Goal: Task Accomplishment & Management: Manage account settings

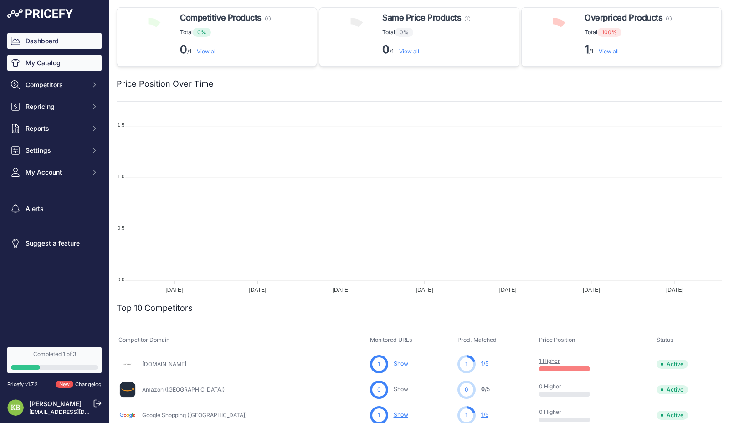
click at [36, 67] on link "My Catalog" at bounding box center [54, 63] width 94 height 16
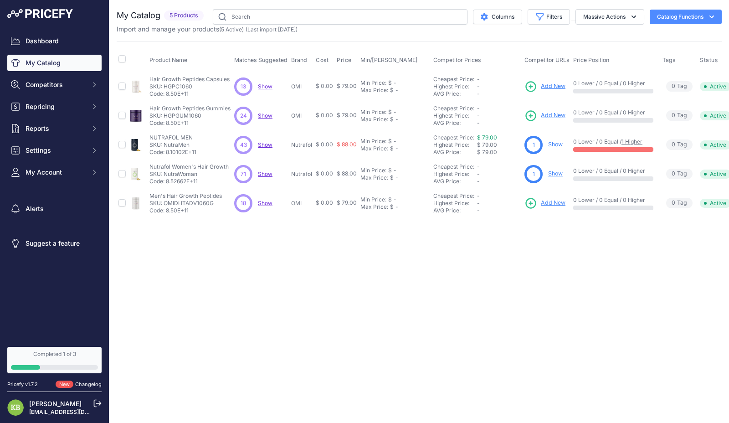
click at [266, 146] on span "Show" at bounding box center [265, 144] width 15 height 7
click at [54, 155] on button "Settings" at bounding box center [54, 150] width 94 height 16
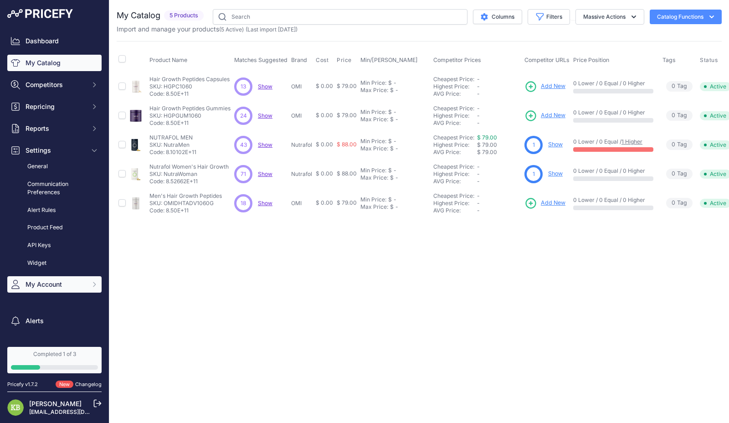
click at [62, 284] on span "My Account" at bounding box center [56, 284] width 60 height 9
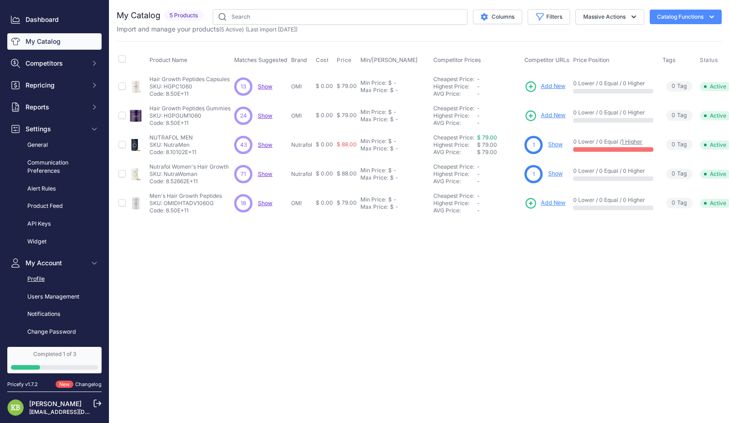
scroll to position [49, 0]
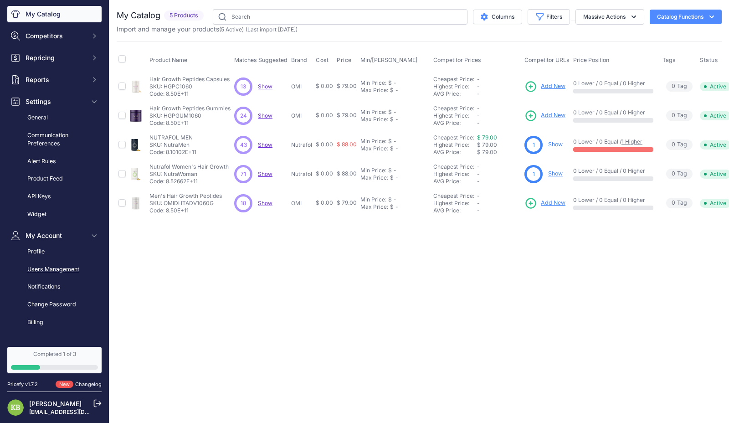
click at [77, 268] on link "Users Management" at bounding box center [54, 270] width 94 height 16
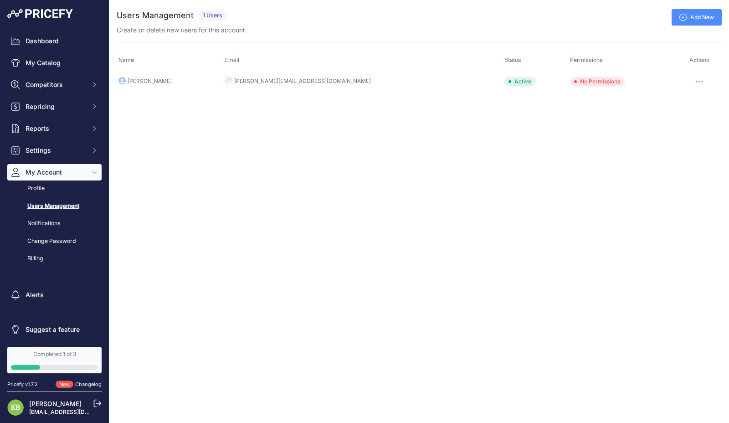
click at [691, 79] on button "button" at bounding box center [700, 81] width 18 height 13
click at [684, 95] on link "Edit" at bounding box center [691, 100] width 58 height 15
click at [570, 79] on span "No Permissions" at bounding box center [597, 81] width 55 height 9
click at [685, 18] on icon at bounding box center [683, 17] width 7 height 7
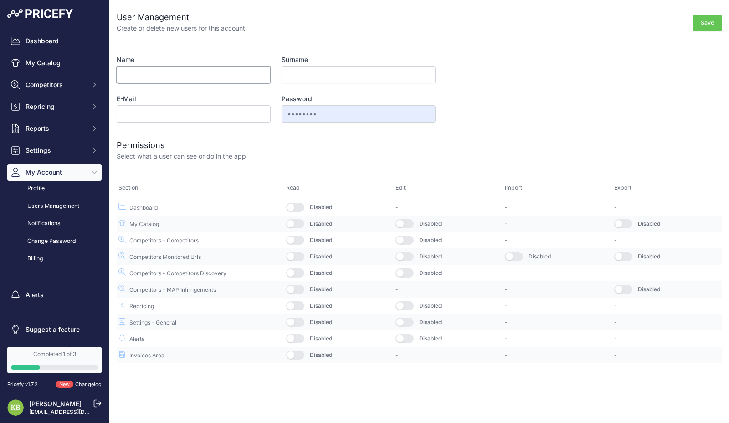
click at [190, 77] on input "Name" at bounding box center [194, 74] width 154 height 17
type input "Rob"
click at [223, 111] on input "E-Mail" at bounding box center [194, 113] width 154 height 17
type input "rob@wellbeauty.com"
click at [274, 133] on div "Permissions Select what a user can see or do in the app" at bounding box center [419, 144] width 605 height 33
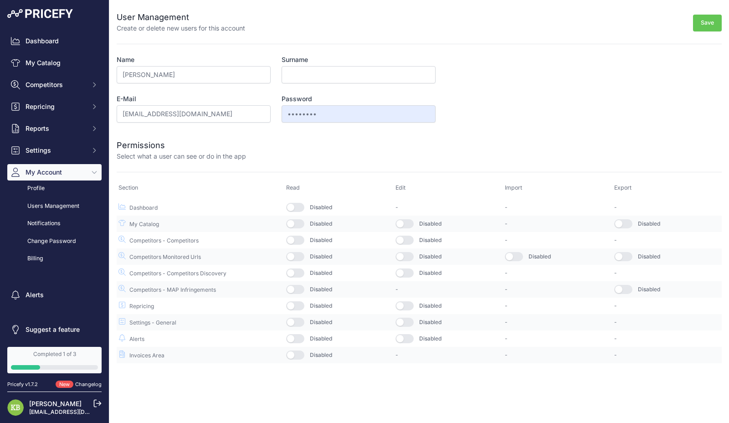
click at [692, 28] on div "Save" at bounding box center [483, 22] width 477 height 22
click at [706, 28] on button "Save" at bounding box center [707, 23] width 29 height 17
type input "M"
click at [717, 19] on button "Save" at bounding box center [707, 23] width 29 height 17
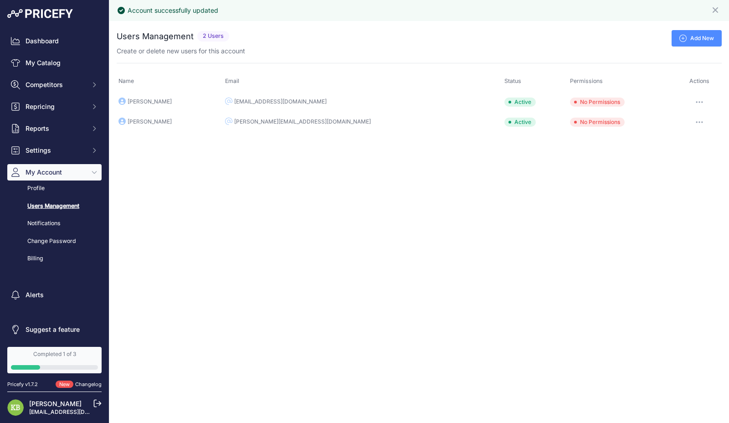
click at [712, 37] on link "Add New" at bounding box center [697, 38] width 50 height 16
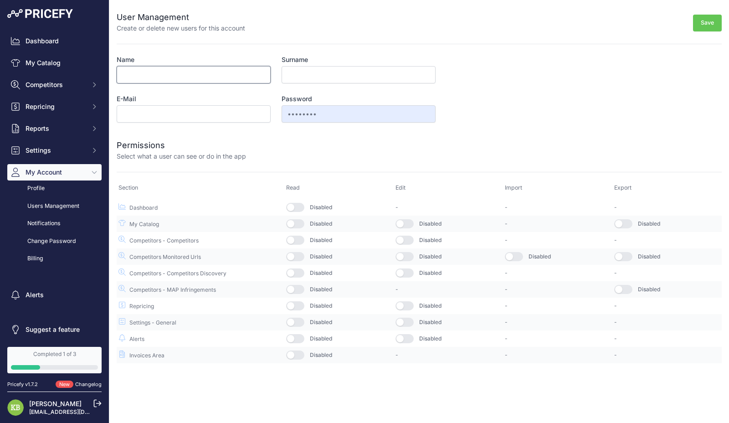
click at [227, 78] on input "Name" at bounding box center [194, 74] width 154 height 17
type input "Fadi"
type input "fadi@wellbeauty.com"
click at [394, 148] on div at bounding box center [484, 150] width 476 height 22
click at [696, 21] on button "Save" at bounding box center [707, 23] width 29 height 17
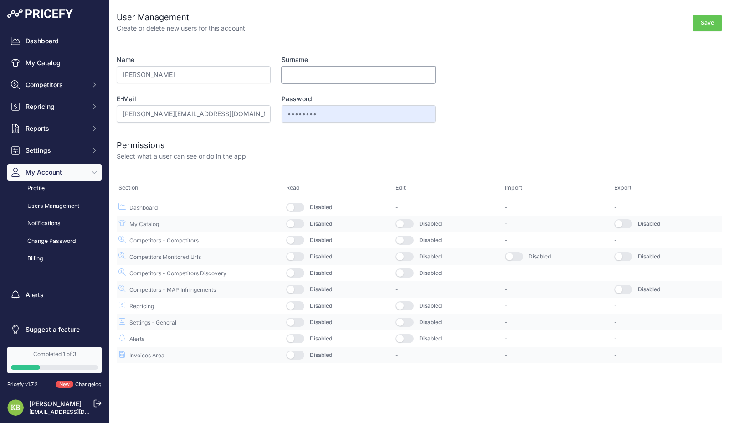
click at [299, 77] on input "Surname" at bounding box center [359, 74] width 154 height 17
type input "S"
click at [512, 99] on form "User Management Create or delete new users for this account Save Name Fadi Surn…" at bounding box center [419, 181] width 605 height 363
click at [702, 28] on button "Save" at bounding box center [707, 23] width 29 height 17
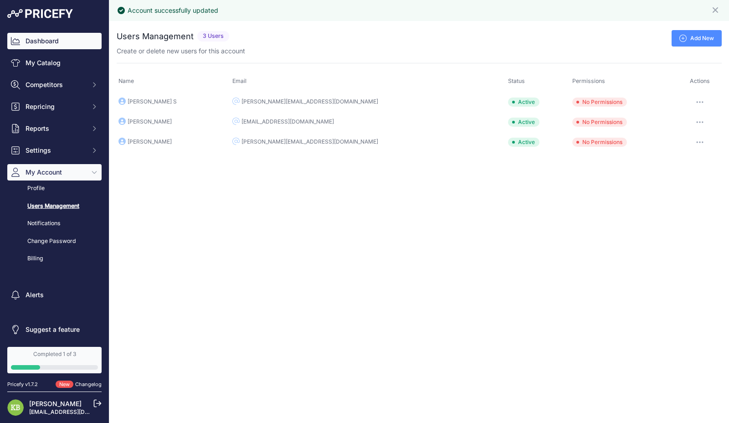
click at [74, 42] on link "Dashboard" at bounding box center [54, 41] width 94 height 16
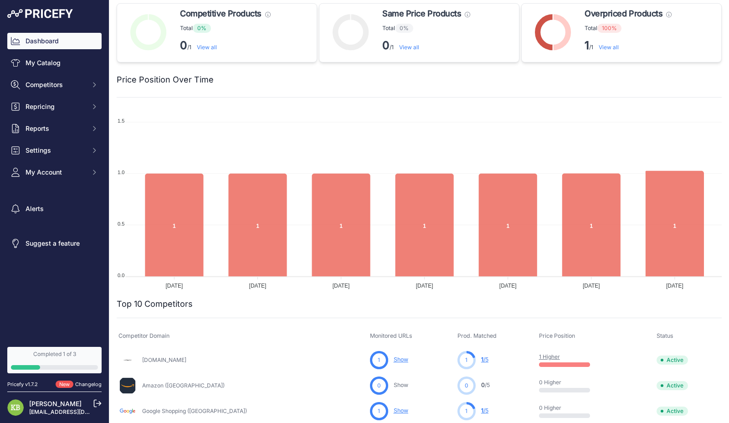
scroll to position [5, 0]
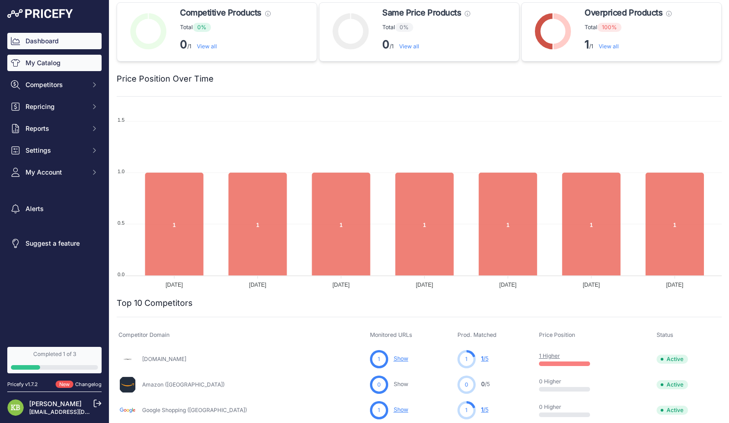
click at [78, 66] on link "My Catalog" at bounding box center [54, 63] width 94 height 16
